Goal: Transaction & Acquisition: Subscribe to service/newsletter

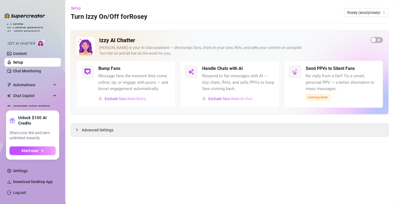
click at [377, 35] on div "Izzy AI Chatter Izzy is your AI chat assistant — she bumps fans, chats in your …" at bounding box center [230, 72] width 318 height 84
click at [378, 38] on span "button" at bounding box center [377, 40] width 13 height 6
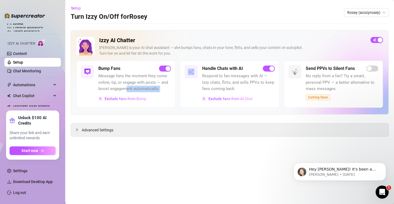
drag, startPoint x: 126, startPoint y: 90, endPoint x: 115, endPoint y: 106, distance: 19.0
click at [115, 106] on div "Bump Fans Message fans the moment they come online, tip, or engage with posts —…" at bounding box center [125, 84] width 99 height 47
click at [20, 169] on link "Settings" at bounding box center [20, 171] width 14 height 4
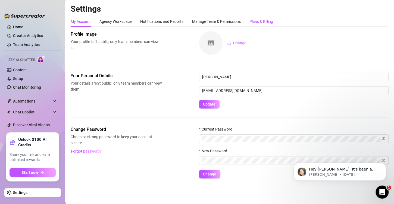
click at [254, 24] on div "Plans & Billing" at bounding box center [262, 21] width 24 height 6
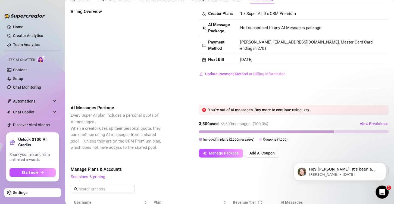
scroll to position [24, 0]
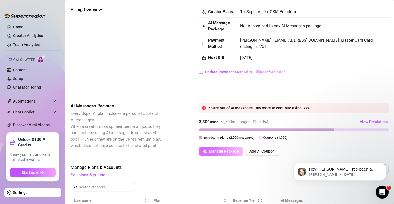
click at [233, 156] on button "Manage Package" at bounding box center [221, 151] width 44 height 9
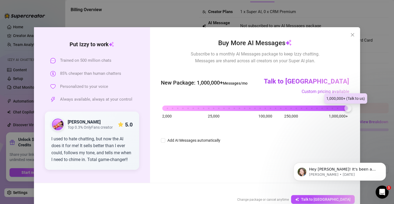
drag, startPoint x: 164, startPoint y: 106, endPoint x: 349, endPoint y: 109, distance: 185.4
click at [349, 109] on div "Buy More AI Messages Subscribe to a monthly AI Messages package to keep Izzy ch…" at bounding box center [255, 105] width 210 height 156
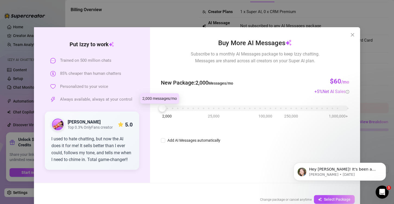
drag, startPoint x: 344, startPoint y: 109, endPoint x: 148, endPoint y: 121, distance: 196.9
click at [150, 121] on div "Buy More AI Messages Subscribe to a monthly AI Messages package to keep Izzy ch…" at bounding box center [255, 105] width 210 height 156
click at [166, 107] on div "2,000 25,000 100,000 250,000 1,000,000+" at bounding box center [255, 105] width 186 height 3
click at [166, 107] on div at bounding box center [167, 108] width 7 height 7
click at [171, 108] on div "2,000 25,000 100,000 250,000 1,000,000+" at bounding box center [255, 105] width 186 height 3
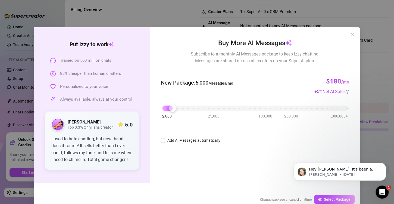
click at [178, 111] on div "2,000 25,000 100,000 250,000 1,000,000+" at bounding box center [255, 108] width 188 height 14
click at [178, 105] on div "2,000 25,000 100,000 250,000 1,000,000+" at bounding box center [255, 105] width 186 height 3
click at [181, 107] on div "2,000 25,000 100,000 250,000 1,000,000+" at bounding box center [255, 105] width 186 height 3
click at [181, 107] on div at bounding box center [182, 108] width 7 height 7
click at [184, 107] on div at bounding box center [182, 108] width 7 height 7
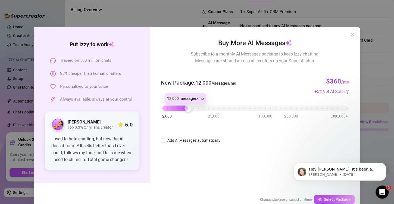
click at [185, 107] on div "2,000 25,000 100,000 250,000 1,000,000+" at bounding box center [255, 105] width 186 height 3
click at [191, 108] on div "2,000 25,000 100,000 250,000 1,000,000+" at bounding box center [255, 105] width 186 height 3
click at [194, 109] on div at bounding box center [193, 108] width 7 height 7
click at [174, 108] on div "2,000 25,000 100,000 250,000 1,000,000+" at bounding box center [255, 105] width 186 height 3
click at [167, 108] on div "2,000 25,000 100,000 250,000 1,000,000+" at bounding box center [255, 105] width 186 height 3
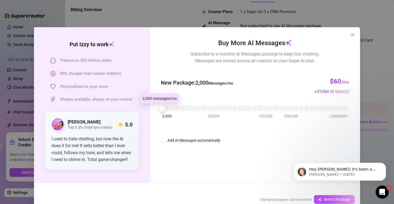
drag, startPoint x: 167, startPoint y: 108, endPoint x: 120, endPoint y: 113, distance: 48.1
click at [120, 113] on div "Put Izzy to work Trained on 500 million chats 85% cheaper than human chatters P…" at bounding box center [197, 105] width 326 height 156
drag, startPoint x: 80, startPoint y: 142, endPoint x: 112, endPoint y: 158, distance: 36.4
click at [119, 162] on div "I used to hate chatting, but now the AI does it for me! It sells better than I …" at bounding box center [91, 149] width 81 height 28
click at [351, 34] on icon "close" at bounding box center [352, 35] width 4 height 4
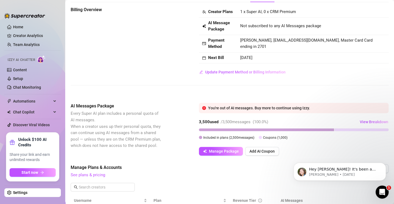
drag, startPoint x: 375, startPoint y: 109, endPoint x: 377, endPoint y: 114, distance: 5.2
click at [377, 114] on div "Billing Overview Creator Plans 1 x Super AI, 0 x CRM Premium AI Message Package…" at bounding box center [230, 159] width 318 height 305
click at [371, 124] on span "View Breakdown" at bounding box center [374, 122] width 29 height 4
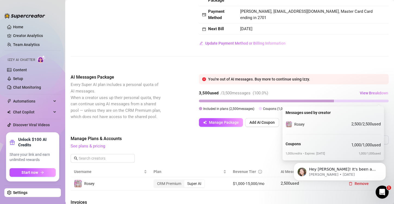
scroll to position [54, 0]
click at [359, 170] on p "Hey Mason! It's been a week since subscribing to Supercreator! 🥳️ ​ I'm here in…" at bounding box center [344, 169] width 70 height 5
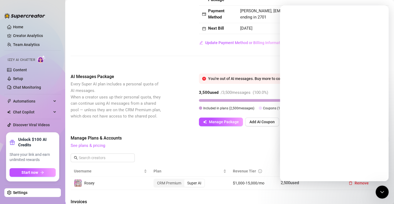
scroll to position [0, 0]
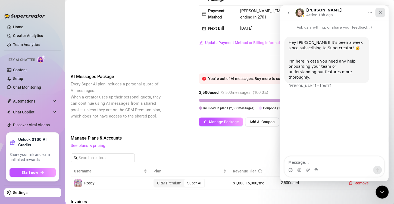
click at [382, 14] on icon "Close" at bounding box center [380, 12] width 4 height 4
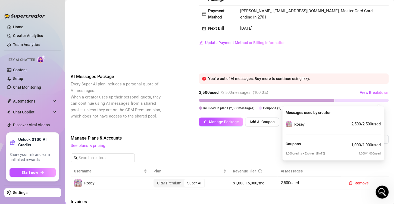
click at [262, 141] on span "Manage Plans & Accounts" at bounding box center [193, 138] width 245 height 7
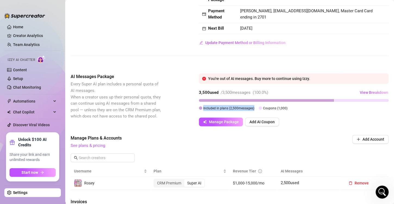
drag, startPoint x: 262, startPoint y: 110, endPoint x: 200, endPoint y: 104, distance: 62.0
click at [200, 104] on div "3,500 used / 3,500 messages ( 100.0 %) View Breakdown Included in plans ( 2,500…" at bounding box center [294, 99] width 190 height 23
click at [201, 102] on div at bounding box center [266, 100] width 135 height 3
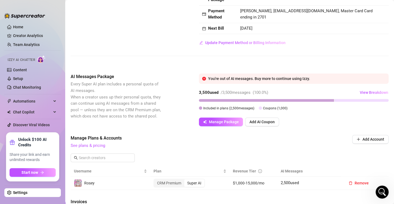
click at [201, 102] on div at bounding box center [266, 100] width 135 height 3
drag, startPoint x: 201, startPoint y: 106, endPoint x: 198, endPoint y: 107, distance: 3.4
click at [198, 107] on div "AI Messages Package Every Super AI plan includes a personal quota of AI message…" at bounding box center [230, 99] width 318 height 53
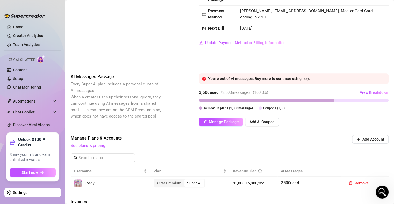
click at [198, 107] on div "AI Messages Package Every Super AI plan includes a personal quota of AI message…" at bounding box center [230, 99] width 318 height 53
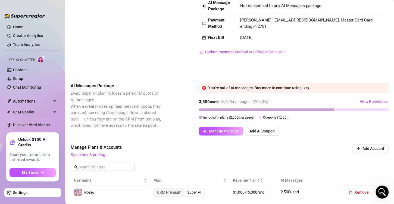
scroll to position [43, 0]
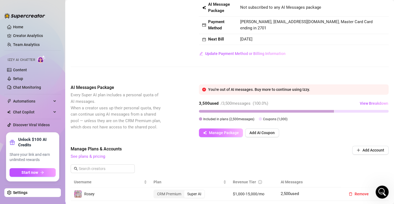
click at [221, 135] on span "Manage Package" at bounding box center [224, 132] width 30 height 4
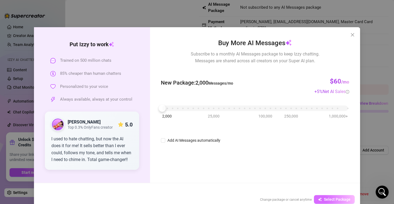
click at [324, 197] on span "Select Package" at bounding box center [337, 199] width 27 height 4
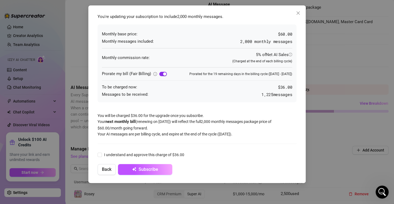
click at [165, 73] on div "button" at bounding box center [164, 73] width 3 height 3
click at [164, 74] on span "button" at bounding box center [163, 74] width 8 height 4
click at [163, 74] on div "button" at bounding box center [164, 73] width 3 height 3
click at [163, 74] on span "button" at bounding box center [163, 74] width 8 height 4
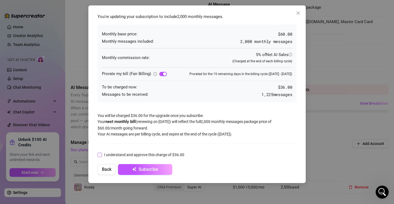
click at [101, 155] on input "I understand and approve this charge of $36.00" at bounding box center [100, 155] width 4 height 4
checkbox input "true"
click at [150, 169] on span "Subscribe" at bounding box center [149, 169] width 20 height 5
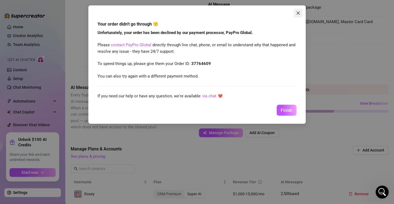
click at [296, 12] on span "Close" at bounding box center [298, 13] width 9 height 4
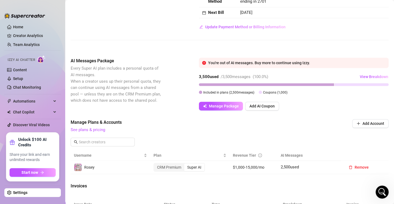
scroll to position [75, 0]
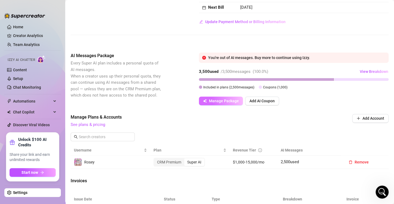
click at [221, 103] on span "Manage Package" at bounding box center [224, 101] width 30 height 4
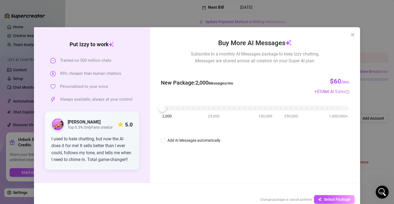
scroll to position [11, 0]
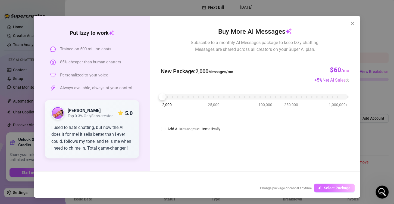
click at [336, 188] on span "Select Package" at bounding box center [337, 188] width 27 height 4
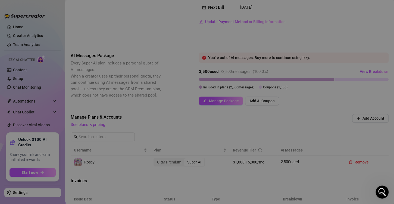
scroll to position [0, 0]
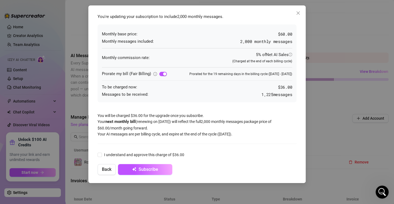
click at [99, 113] on div "You're updating your subscription to include 2,000 monthly messages . Monthly b…" at bounding box center [197, 94] width 204 height 167
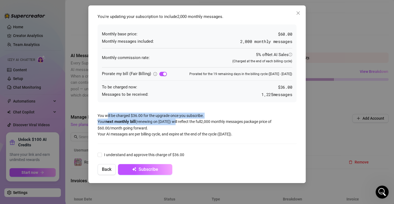
drag, startPoint x: 107, startPoint y: 113, endPoint x: 194, endPoint y: 119, distance: 87.2
click at [194, 119] on div "You're updating your subscription to include 2,000 monthly messages . Monthly b…" at bounding box center [197, 94] width 204 height 167
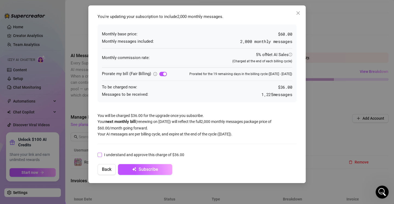
click at [98, 154] on input "I understand and approve this charge of $36.00" at bounding box center [100, 155] width 4 height 4
checkbox input "true"
click at [151, 167] on span "Subscribe" at bounding box center [149, 169] width 20 height 5
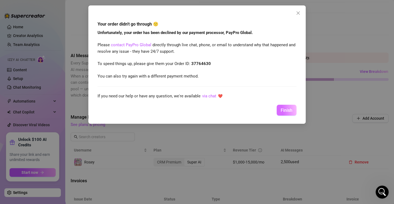
click at [288, 110] on span "Finish" at bounding box center [287, 110] width 12 height 5
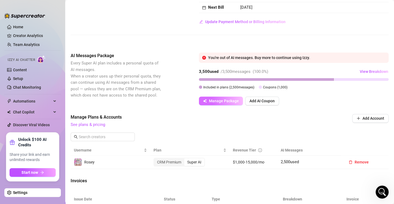
click at [226, 103] on span "Manage Package" at bounding box center [224, 101] width 30 height 4
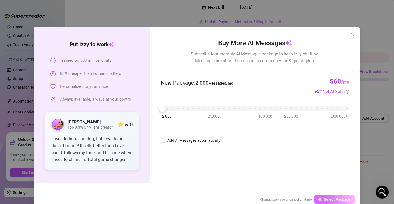
click at [331, 201] on span "Select Package" at bounding box center [337, 199] width 27 height 4
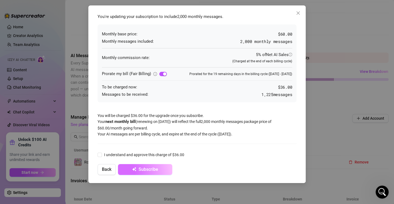
click at [145, 170] on span "Subscribe" at bounding box center [149, 169] width 20 height 5
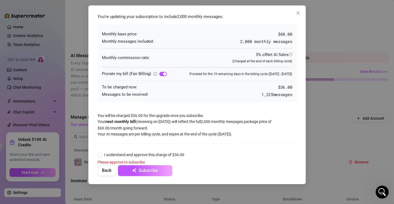
click at [97, 156] on div "You're updating your subscription to include 2,000 monthly messages . Monthly b…" at bounding box center [197, 95] width 204 height 168
click at [101, 153] on input "I understand and approve this charge of $36.00" at bounding box center [100, 155] width 4 height 4
checkbox input "true"
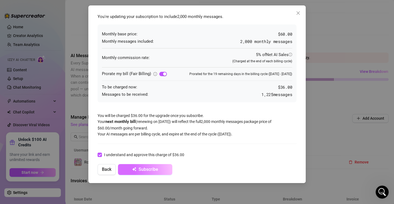
click at [130, 173] on button "Subscribe" at bounding box center [145, 169] width 54 height 11
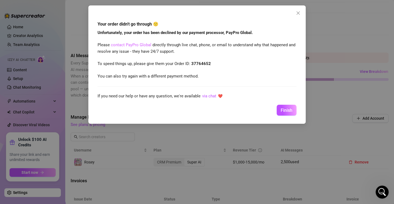
click at [126, 45] on link "contact PayPro Global" at bounding box center [131, 44] width 41 height 5
click at [283, 112] on span "Finish" at bounding box center [287, 110] width 12 height 5
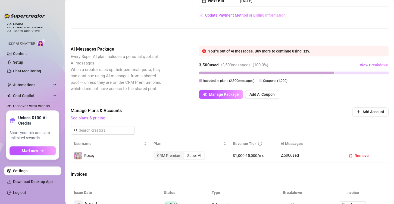
scroll to position [82, 0]
click at [342, 74] on div at bounding box center [362, 72] width 54 height 3
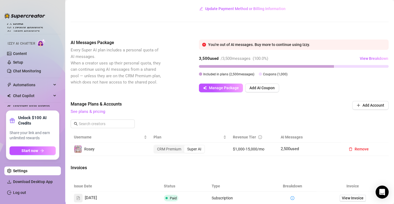
scroll to position [85, 0]
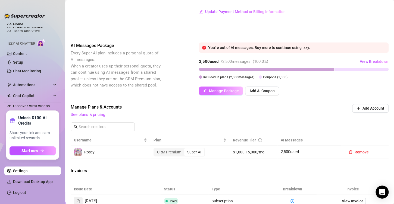
click at [221, 93] on span "Manage Package" at bounding box center [224, 91] width 30 height 4
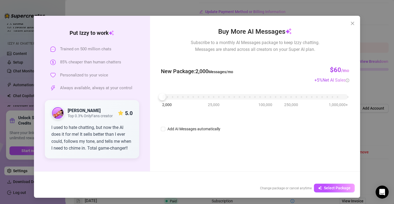
scroll to position [11, 0]
click at [328, 183] on div "Cancel AI Message Package Change package or cancel anytime Select Package" at bounding box center [197, 188] width 326 height 20
click at [328, 187] on span "Select Package" at bounding box center [337, 188] width 27 height 4
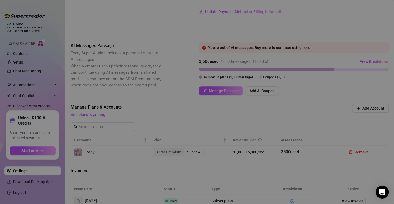
scroll to position [0, 0]
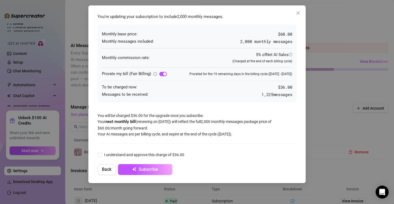
drag, startPoint x: 156, startPoint y: 165, endPoint x: 130, endPoint y: 145, distance: 32.7
click at [130, 145] on div "You're updating your subscription to include 2,000 monthly messages . Monthly b…" at bounding box center [197, 94] width 204 height 167
click at [101, 153] on input "I understand and approve this charge of $36.00" at bounding box center [100, 155] width 4 height 4
checkbox input "true"
click at [144, 172] on button "Subscribe" at bounding box center [145, 169] width 54 height 11
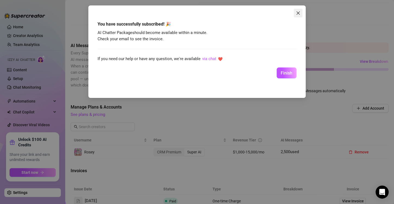
click at [300, 14] on icon "close" at bounding box center [298, 13] width 4 height 4
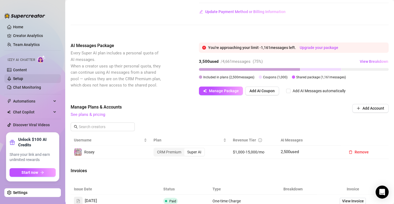
click at [23, 78] on link "Setup" at bounding box center [18, 78] width 10 height 4
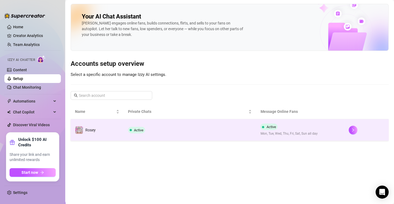
click at [310, 137] on td "Active Mon, Tue, Wed, Thu, Fri, Sat, Sun all day" at bounding box center [300, 130] width 88 height 22
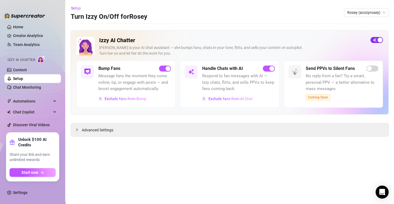
click at [376, 41] on span "button" at bounding box center [377, 40] width 13 height 6
click at [377, 41] on span "button" at bounding box center [377, 40] width 13 height 6
